Goal: Task Accomplishment & Management: Manage account settings

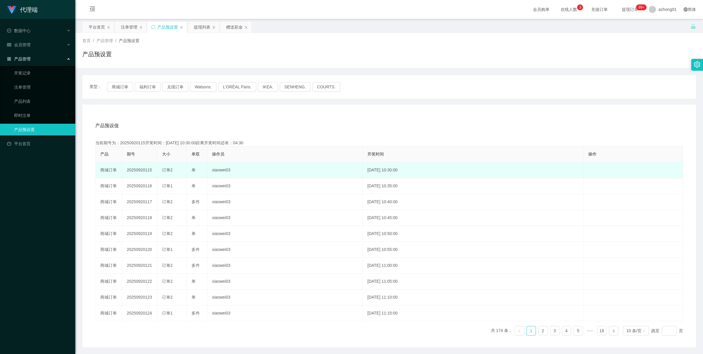
drag, startPoint x: 0, startPoint y: 0, endPoint x: 142, endPoint y: 171, distance: 221.8
click at [142, 171] on td "20250920115" at bounding box center [139, 170] width 35 height 16
copy td "20250920115"
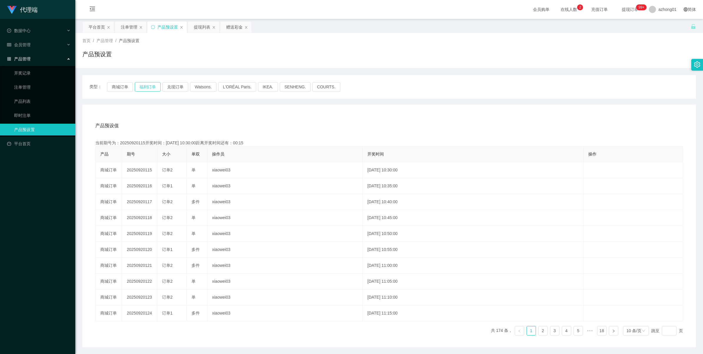
click at [149, 86] on button "福利订单" at bounding box center [148, 86] width 26 height 9
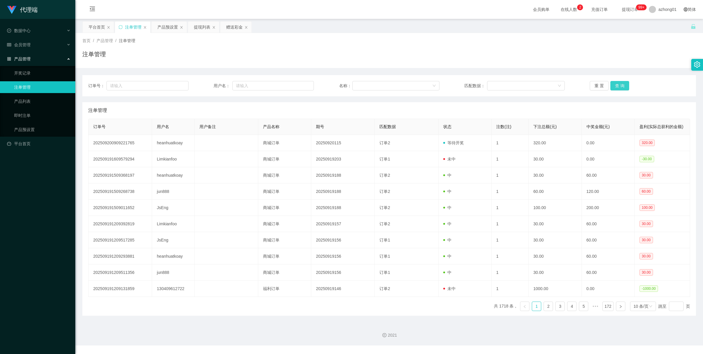
click at [619, 89] on button "查 询" at bounding box center [620, 85] width 19 height 9
click at [619, 89] on div "重 置 查 询" at bounding box center [640, 85] width 100 height 9
click at [619, 89] on button "查 询" at bounding box center [620, 85] width 19 height 9
click at [619, 89] on div "重 置 查 询" at bounding box center [640, 85] width 100 height 9
click at [619, 89] on button "查 询" at bounding box center [620, 85] width 19 height 9
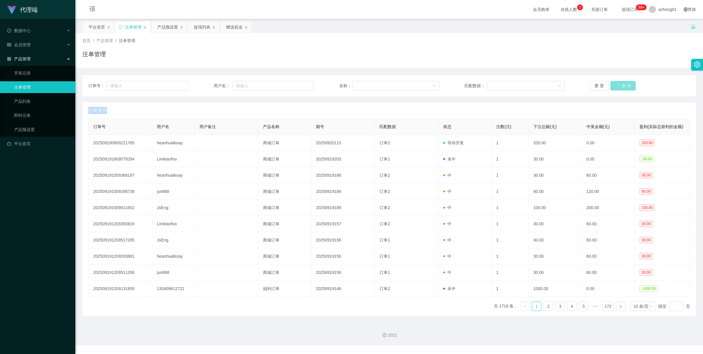
click at [619, 89] on div "重 置 查 询" at bounding box center [640, 85] width 100 height 9
click at [160, 29] on div "产品预设置" at bounding box center [167, 26] width 21 height 11
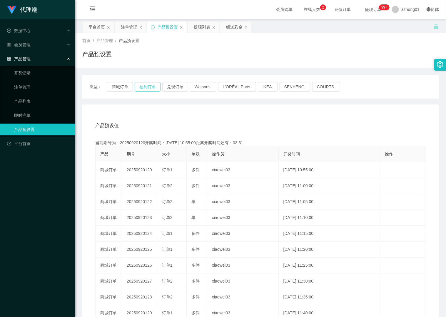
click at [143, 82] on button "福利订单" at bounding box center [148, 86] width 26 height 9
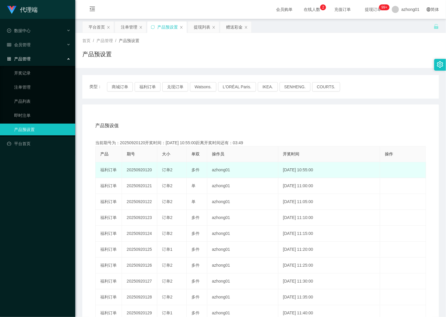
click at [140, 170] on td "20250920120" at bounding box center [139, 170] width 35 height 16
copy td "20250920120"
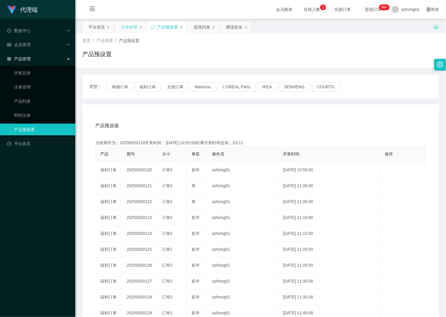
click at [130, 26] on div "注单管理" at bounding box center [129, 26] width 16 height 11
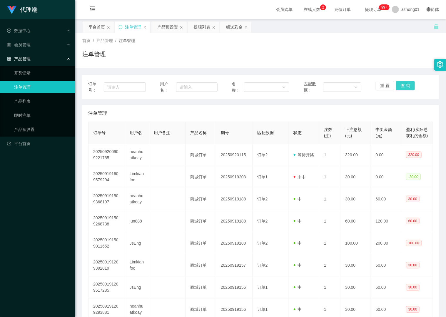
click at [400, 85] on button "查 询" at bounding box center [405, 85] width 19 height 9
click at [400, 85] on div "重 置 查 询" at bounding box center [405, 87] width 58 height 12
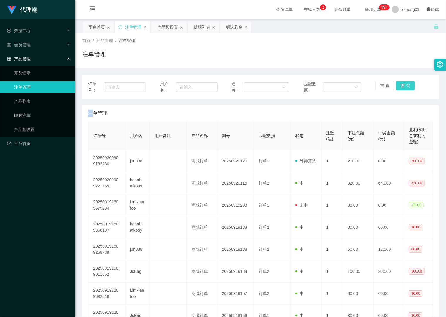
click at [400, 85] on button "查 询" at bounding box center [405, 85] width 19 height 9
click at [400, 85] on div "重 置 查 询" at bounding box center [405, 87] width 58 height 12
click at [404, 86] on button "查 询" at bounding box center [405, 85] width 19 height 9
click at [404, 86] on div "重 置 查 询" at bounding box center [405, 87] width 58 height 12
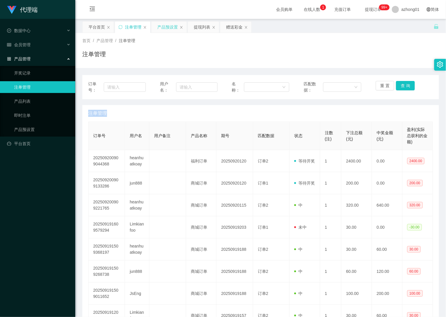
click at [170, 28] on div "产品预设置" at bounding box center [167, 26] width 21 height 11
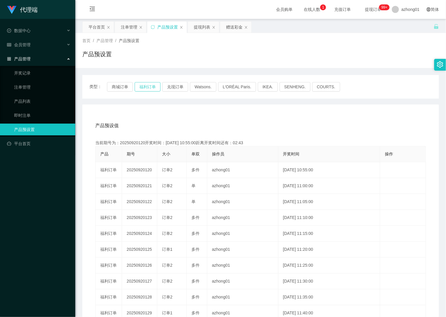
click at [146, 90] on button "福利订单" at bounding box center [148, 86] width 26 height 9
click at [129, 27] on div "注单管理" at bounding box center [129, 26] width 16 height 11
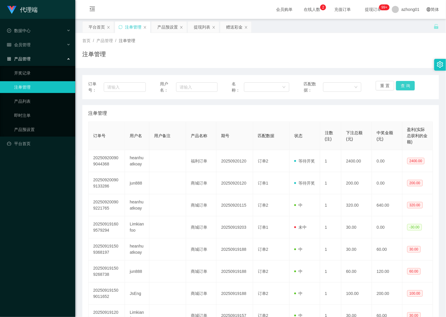
click at [399, 85] on button "查 询" at bounding box center [405, 85] width 19 height 9
click at [399, 85] on div "重 置 查 询" at bounding box center [405, 87] width 58 height 12
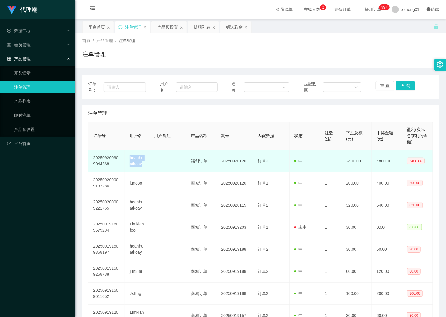
drag, startPoint x: 128, startPoint y: 159, endPoint x: 144, endPoint y: 165, distance: 16.7
click at [144, 165] on td "heanhuatkoay" at bounding box center [137, 161] width 24 height 22
copy td "heanhuatkoay"
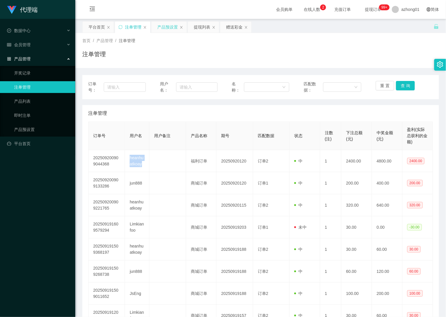
click at [170, 29] on div "产品预设置" at bounding box center [167, 26] width 21 height 11
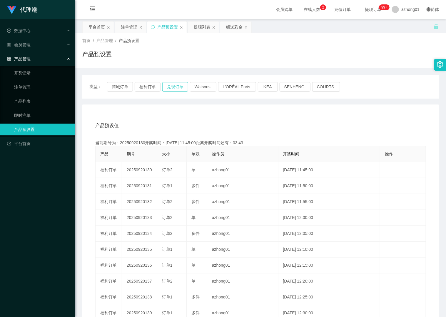
click at [175, 86] on button "兑现订单" at bounding box center [175, 86] width 26 height 9
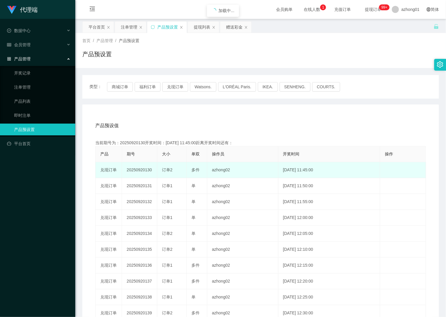
click at [142, 170] on td "20250920130" at bounding box center [139, 170] width 35 height 16
copy td "20250920130"
